Goal: Information Seeking & Learning: Learn about a topic

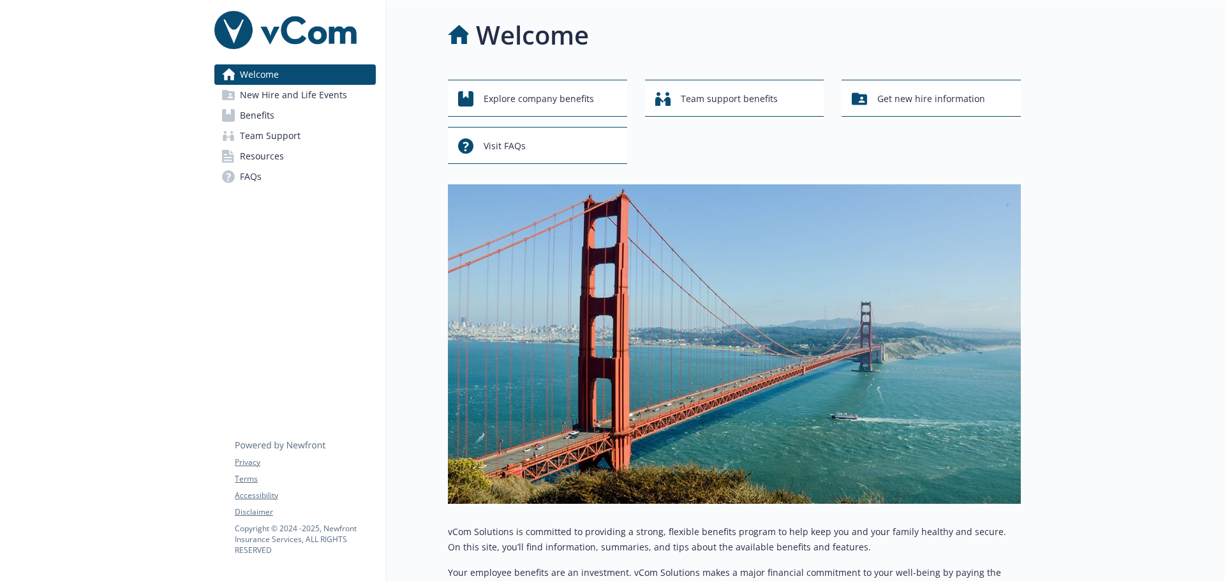
click at [261, 121] on span "Benefits" at bounding box center [257, 115] width 34 height 20
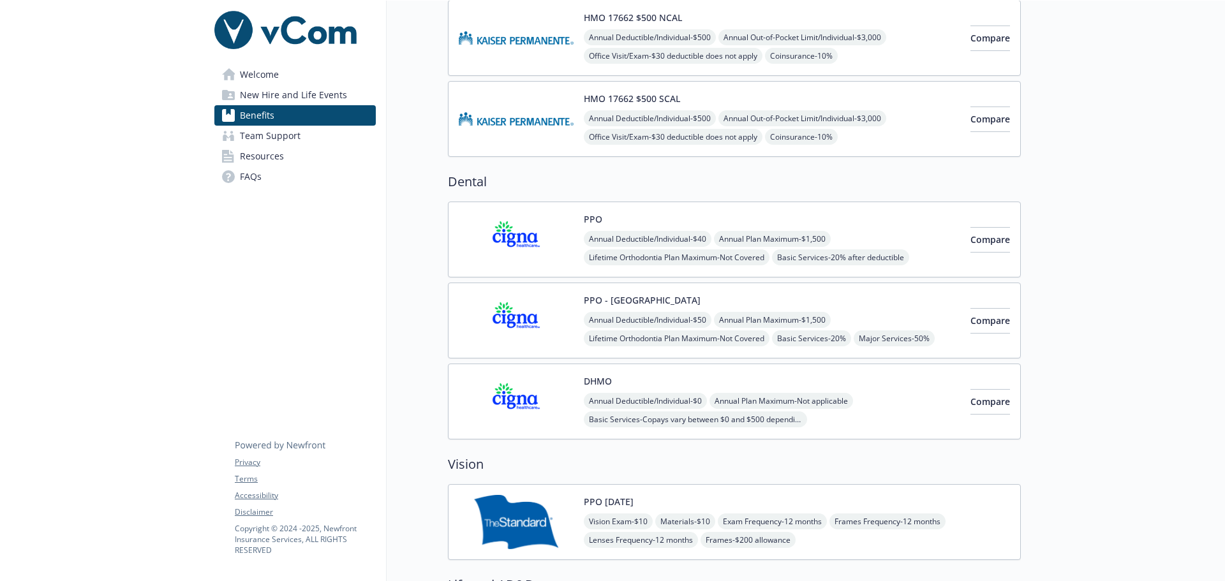
scroll to position [1084, 0]
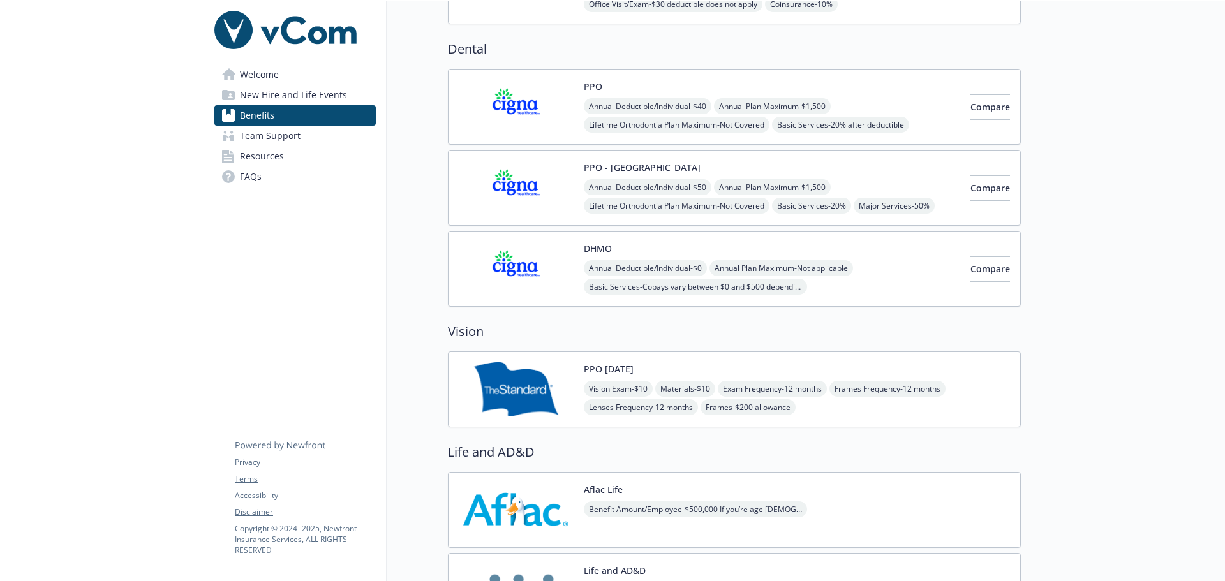
click at [536, 395] on img at bounding box center [516, 389] width 115 height 54
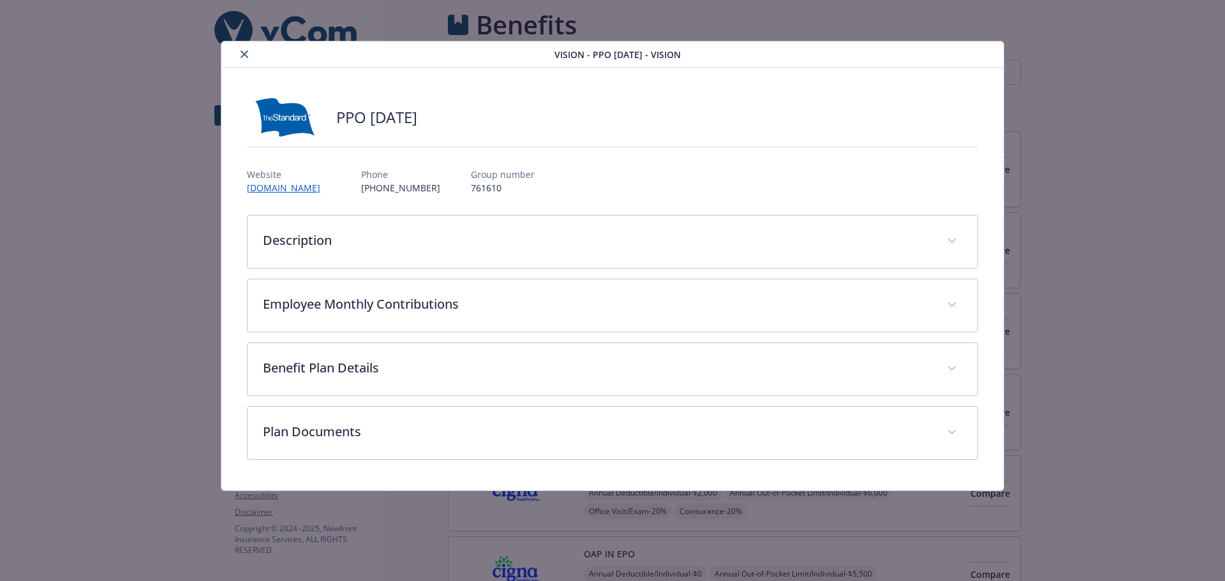
scroll to position [1084, 0]
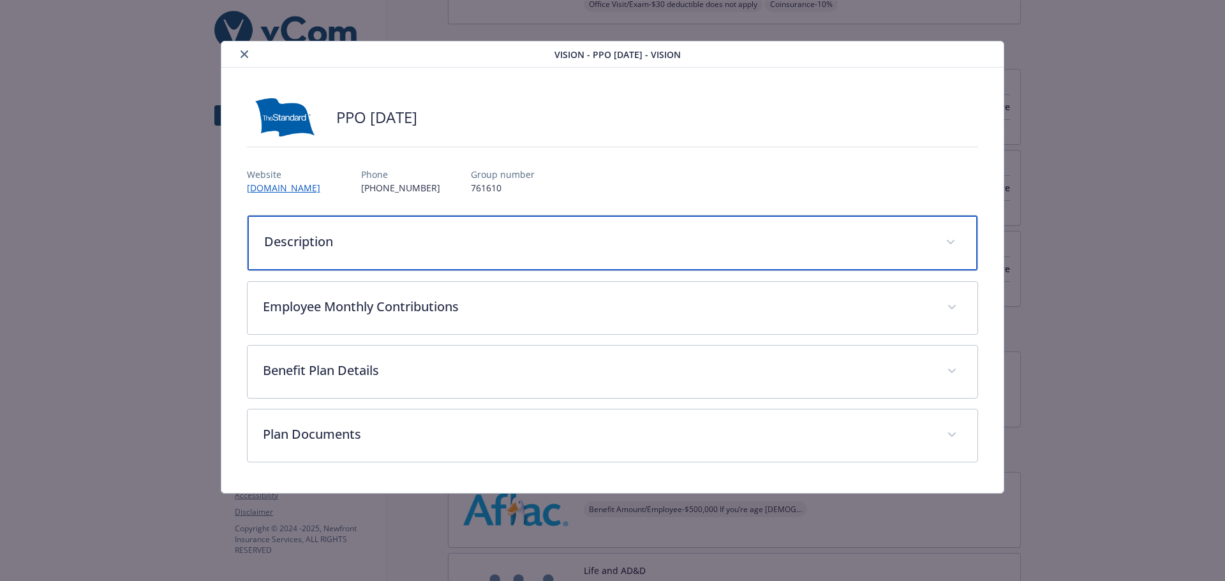
click at [559, 255] on div "Description" at bounding box center [612, 243] width 730 height 55
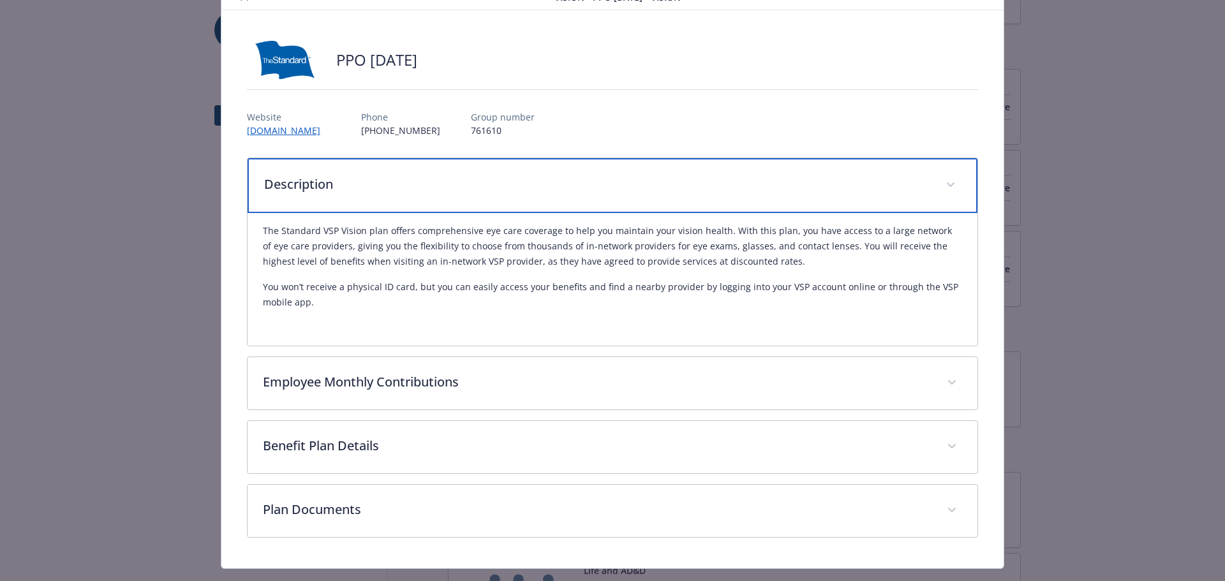
scroll to position [86, 0]
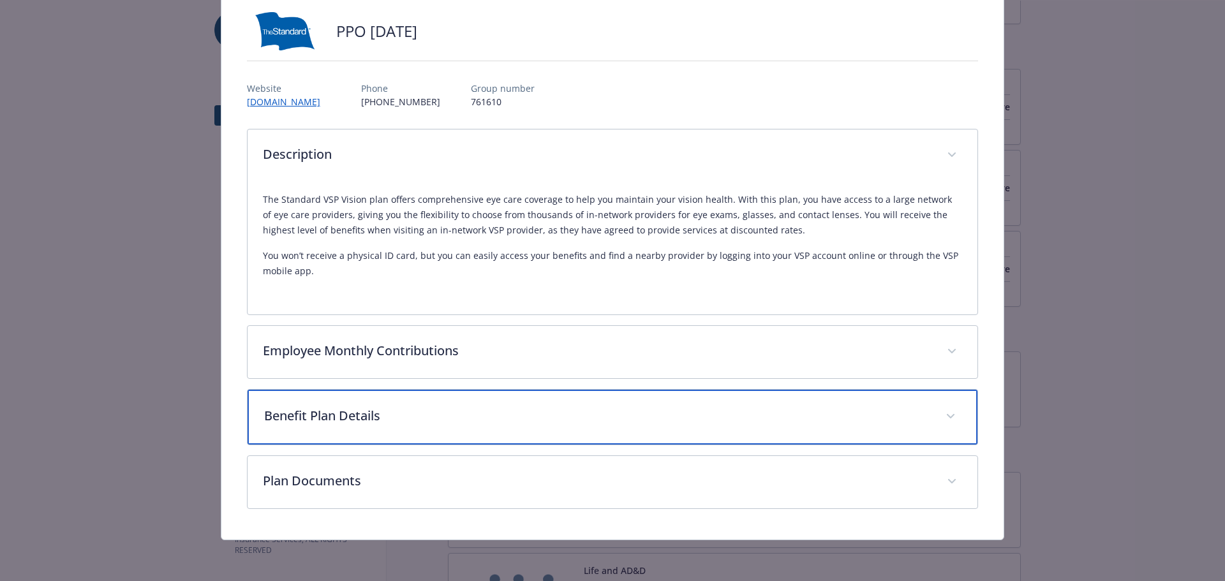
click at [552, 419] on p "Benefit Plan Details" at bounding box center [597, 415] width 667 height 19
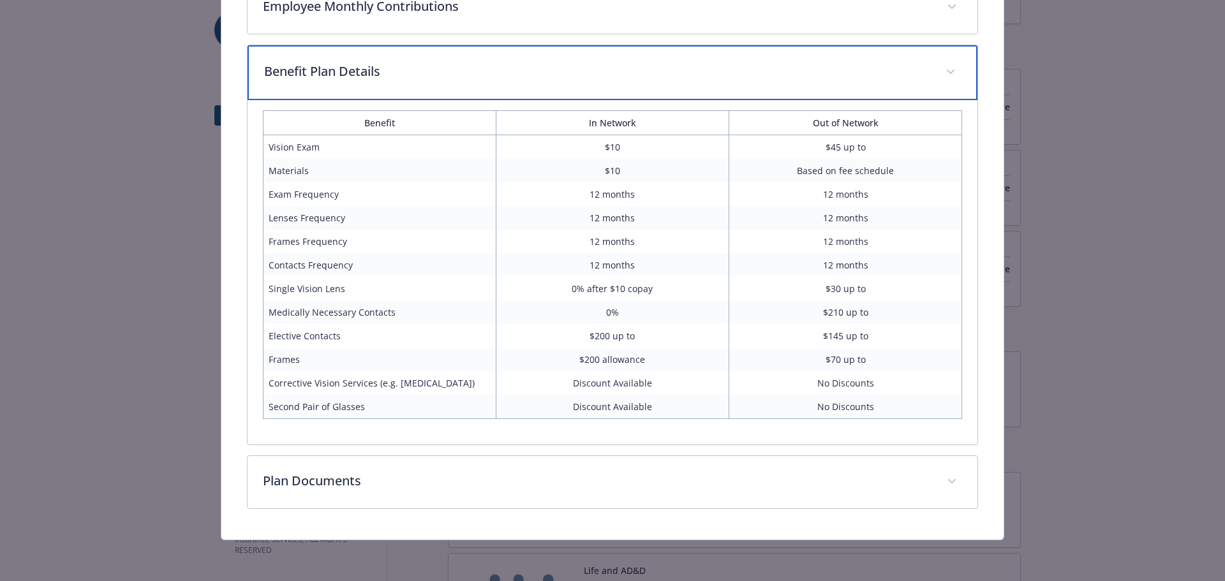
scroll to position [367, 0]
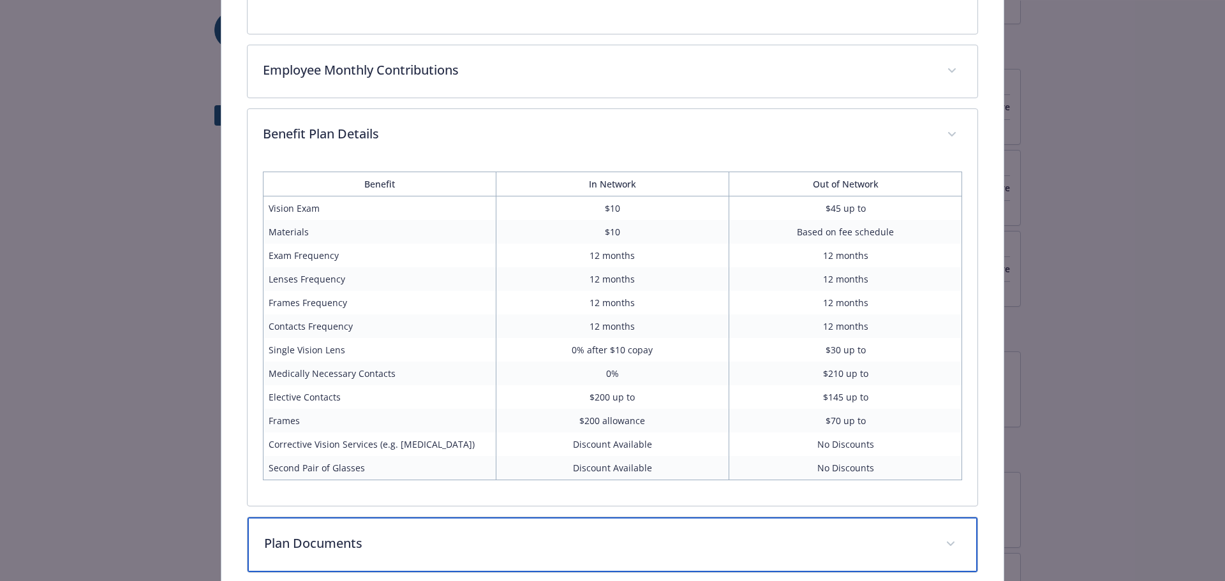
click at [465, 552] on p "Plan Documents" at bounding box center [597, 543] width 667 height 19
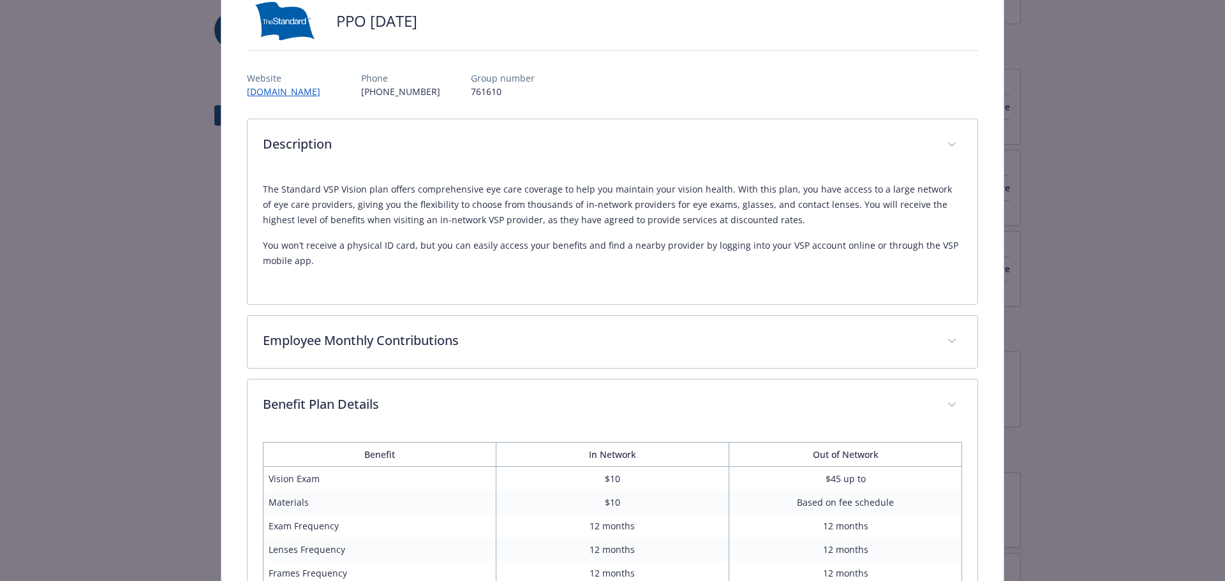
scroll to position [0, 0]
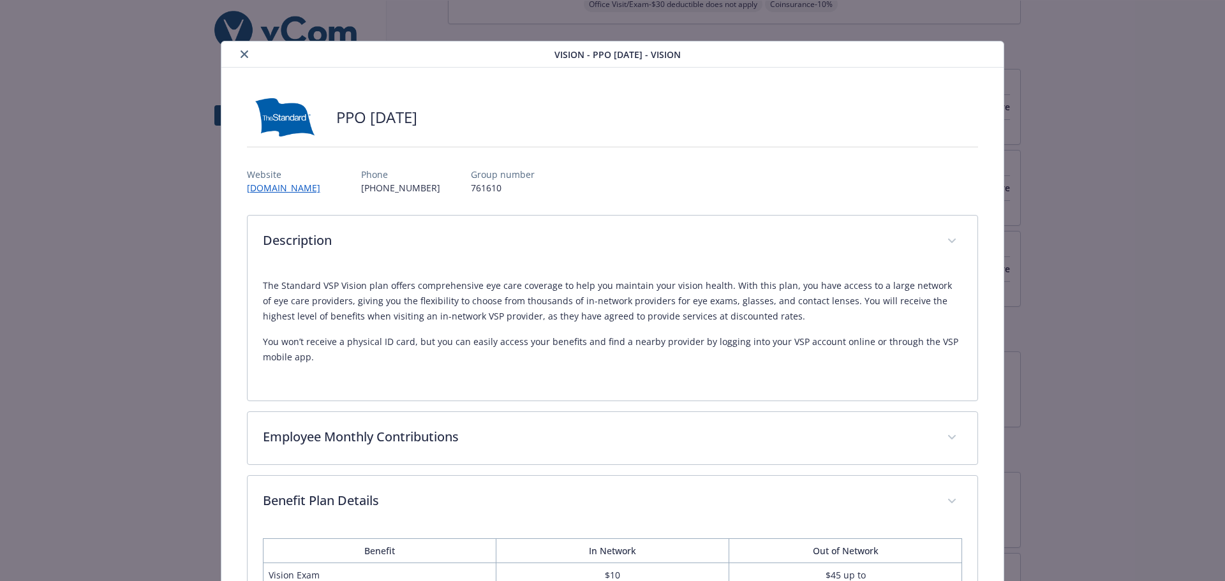
click at [244, 54] on icon "close" at bounding box center [244, 54] width 8 height 8
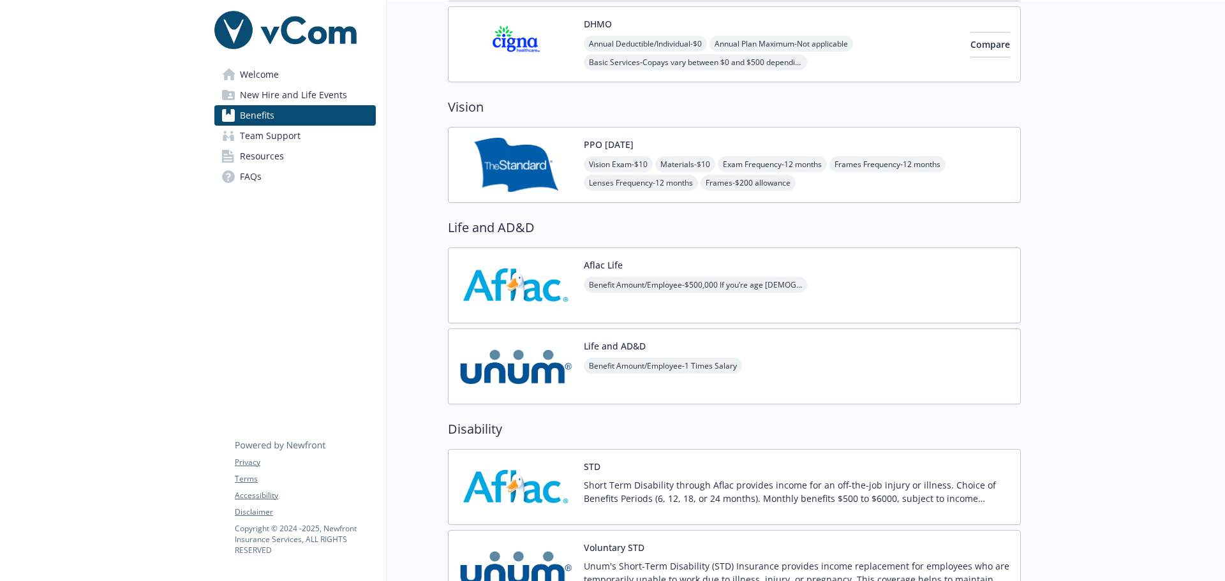
scroll to position [1340, 0]
